Goal: Information Seeking & Learning: Find specific page/section

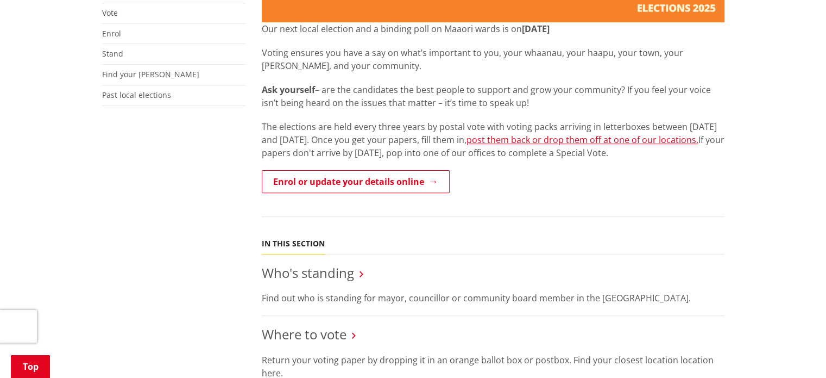
scroll to position [337, 0]
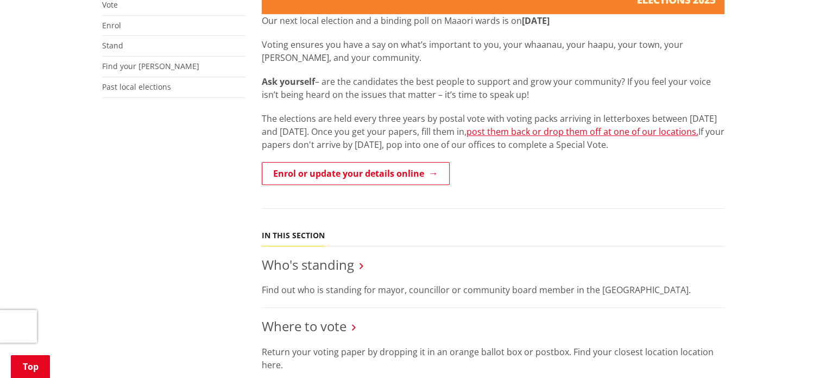
drag, startPoint x: 831, startPoint y: 47, endPoint x: 834, endPoint y: 118, distance: 70.7
click at [656, 125] on link "post them back or drop them off at one of our locations." at bounding box center [583, 131] width 232 height 12
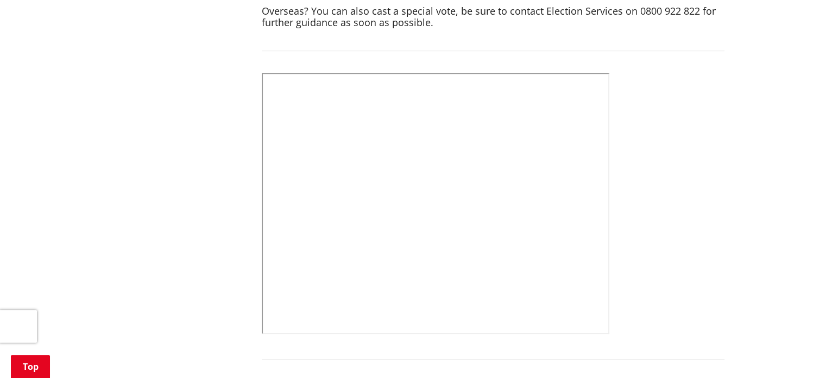
scroll to position [537, 0]
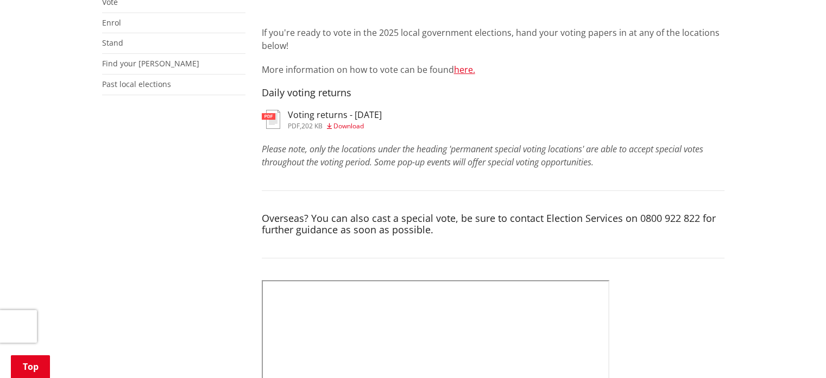
scroll to position [296, 0]
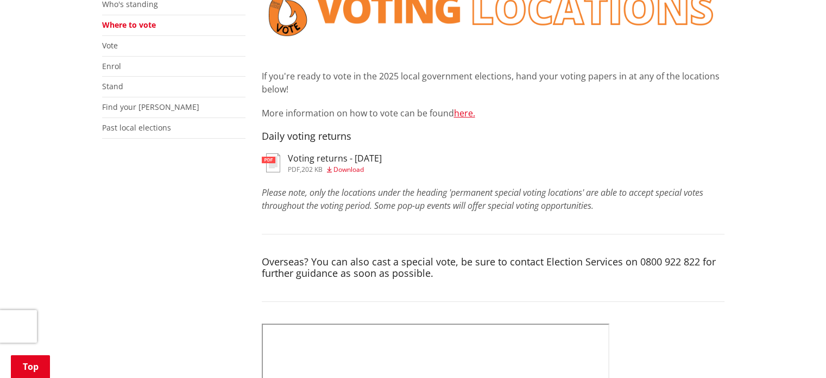
click at [327, 153] on h3 "Voting returns - 3/10/2025" at bounding box center [335, 158] width 94 height 10
